Goal: Task Accomplishment & Management: Use online tool/utility

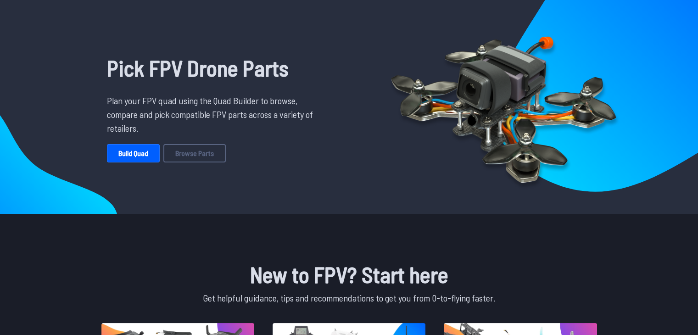
scroll to position [46, 0]
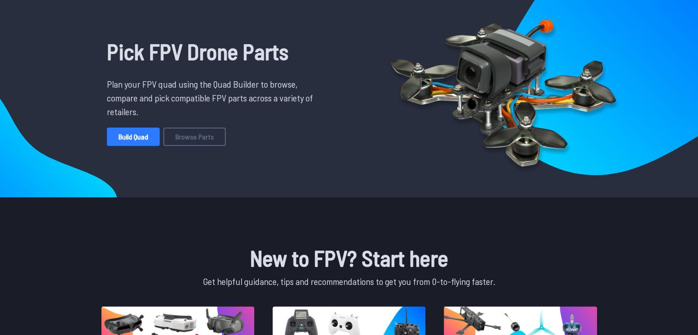
click at [153, 142] on link "Build Quad" at bounding box center [133, 137] width 53 height 18
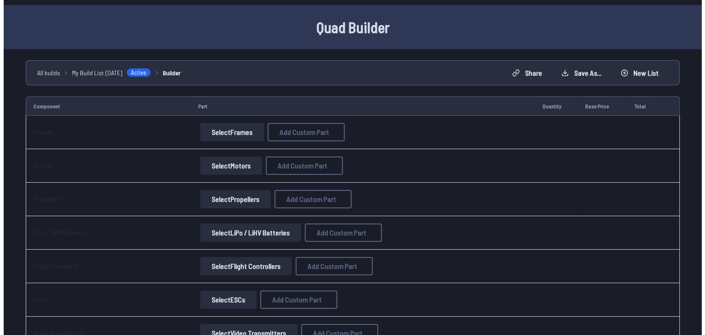
scroll to position [46, 0]
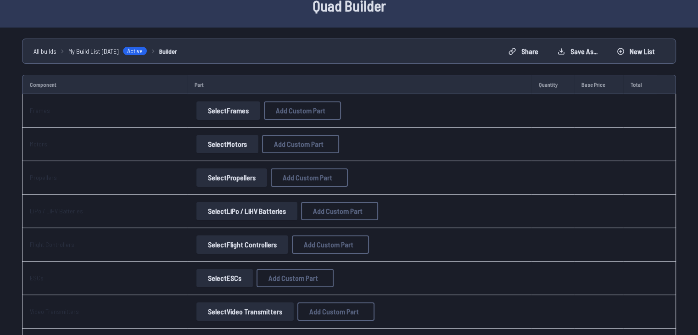
click at [221, 103] on button "Select Frames" at bounding box center [229, 110] width 64 height 18
click at [222, 144] on button "Select Motors" at bounding box center [228, 144] width 62 height 18
click at [292, 146] on span "Add Custom Part" at bounding box center [299, 144] width 50 height 7
select select "**********"
click at [220, 99] on div "Add Custom Part Part name* Brand / Manufacturer Price * Link Category Cancel Ad…" at bounding box center [352, 167] width 705 height 335
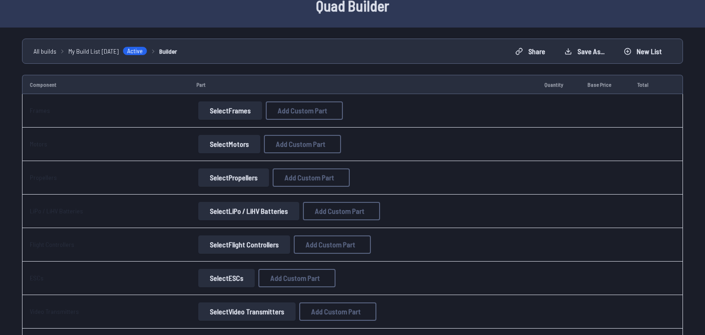
click at [435, 42] on icon at bounding box center [439, 46] width 8 height 8
click at [242, 144] on button "Select Motors" at bounding box center [228, 144] width 62 height 18
click at [285, 141] on span "Add Custom Part" at bounding box center [299, 144] width 50 height 7
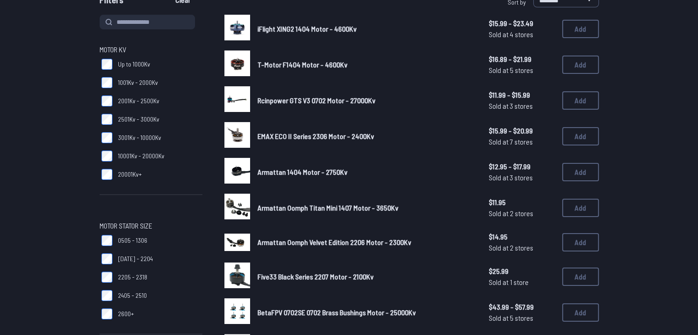
scroll to position [108, 0]
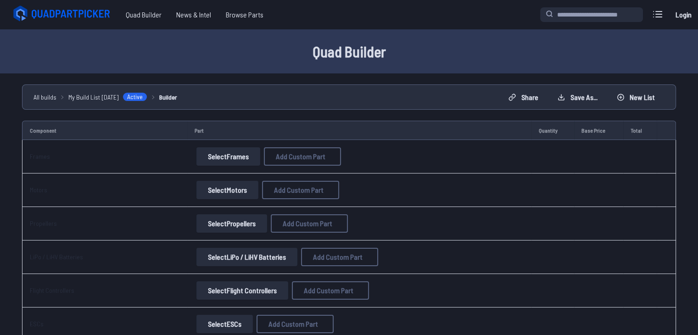
scroll to position [92, 0]
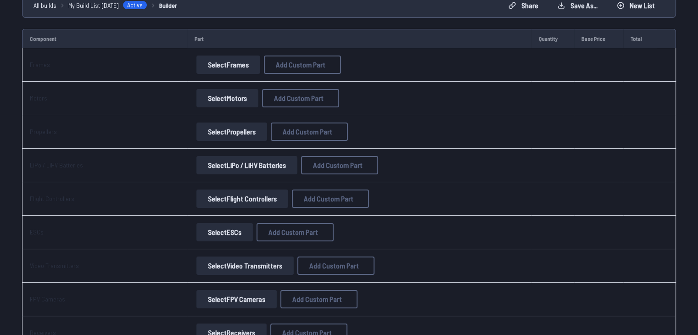
click at [237, 71] on button "Select Frames" at bounding box center [229, 65] width 64 height 18
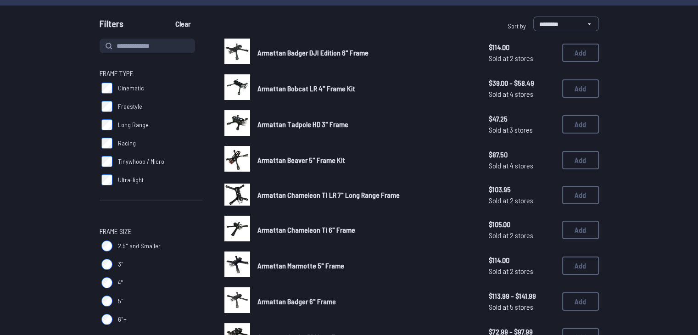
scroll to position [7, 0]
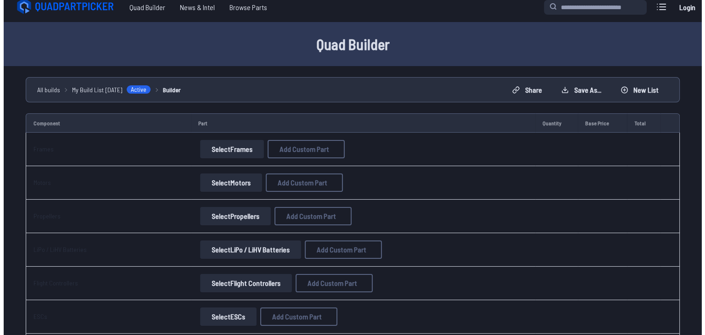
scroll to position [92, 0]
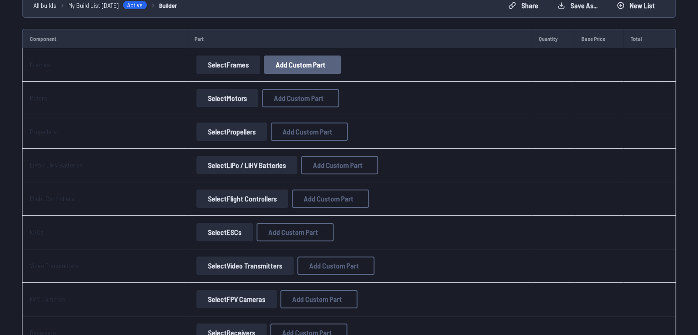
click at [318, 62] on span "Add Custom Part" at bounding box center [301, 64] width 50 height 7
select select "**********"
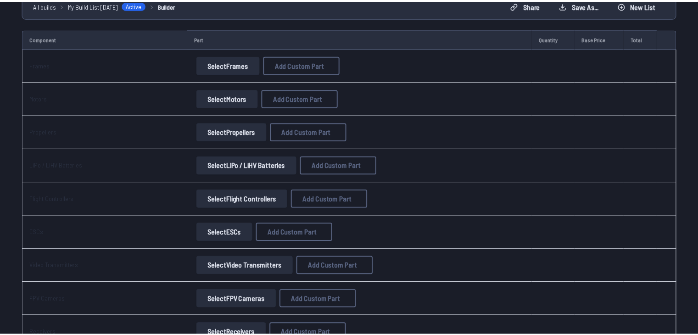
scroll to position [4, 0]
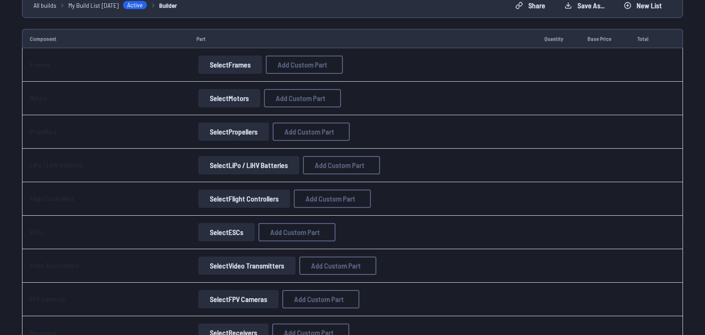
click at [290, 253] on select at bounding box center [352, 243] width 195 height 20
click at [377, 296] on button "Cancel" at bounding box center [372, 289] width 32 height 13
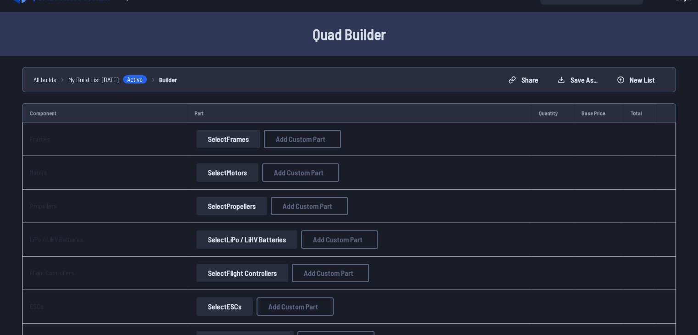
scroll to position [0, 0]
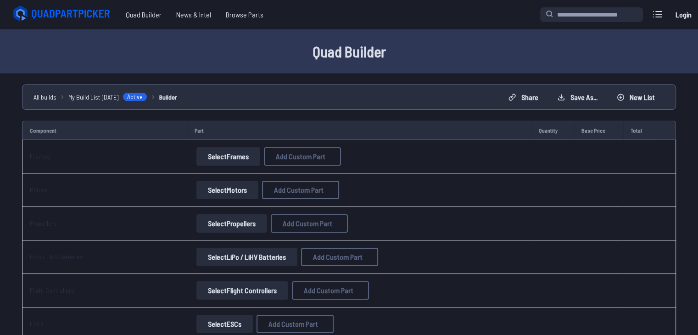
click at [99, 12] on icon at bounding box center [62, 14] width 103 height 18
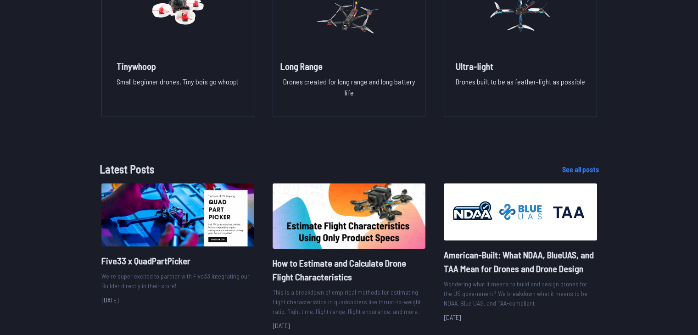
scroll to position [964, 0]
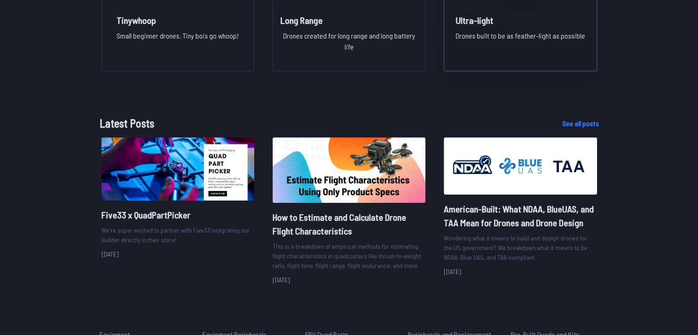
click at [512, 25] on h2 "Ultra-light" at bounding box center [520, 20] width 129 height 13
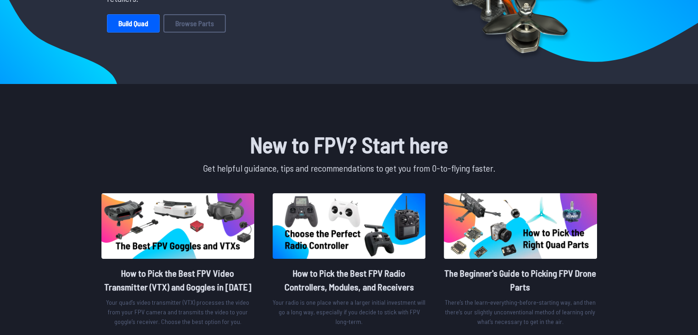
scroll to position [0, 0]
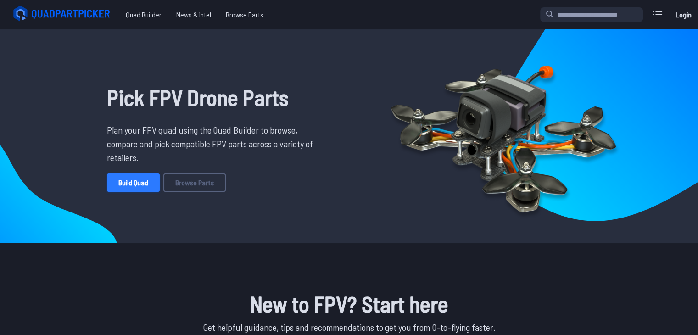
click at [150, 188] on link "Build Quad" at bounding box center [133, 183] width 53 height 18
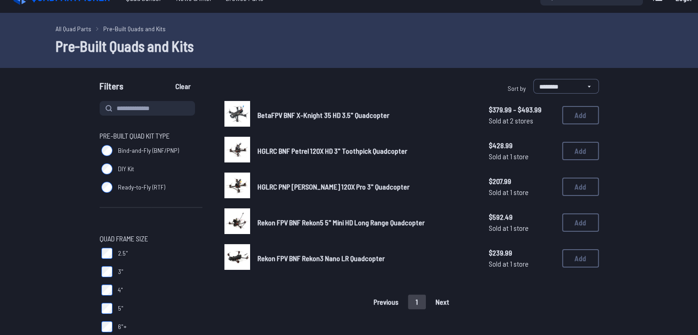
scroll to position [46, 0]
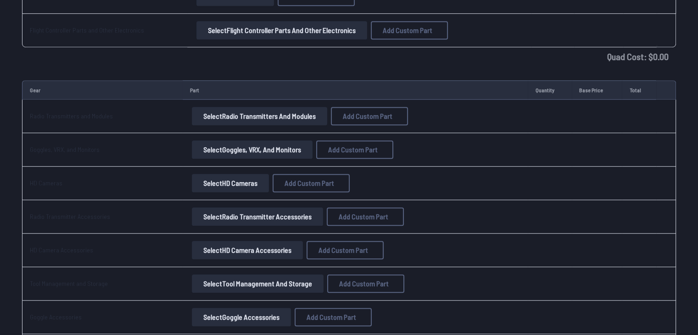
scroll to position [689, 0]
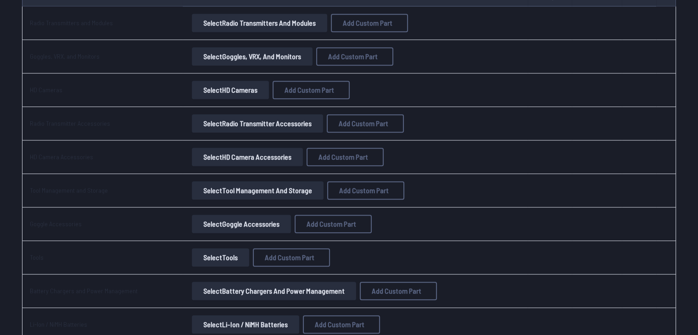
scroll to position [689, 0]
